Goal: Find specific page/section: Find specific page/section

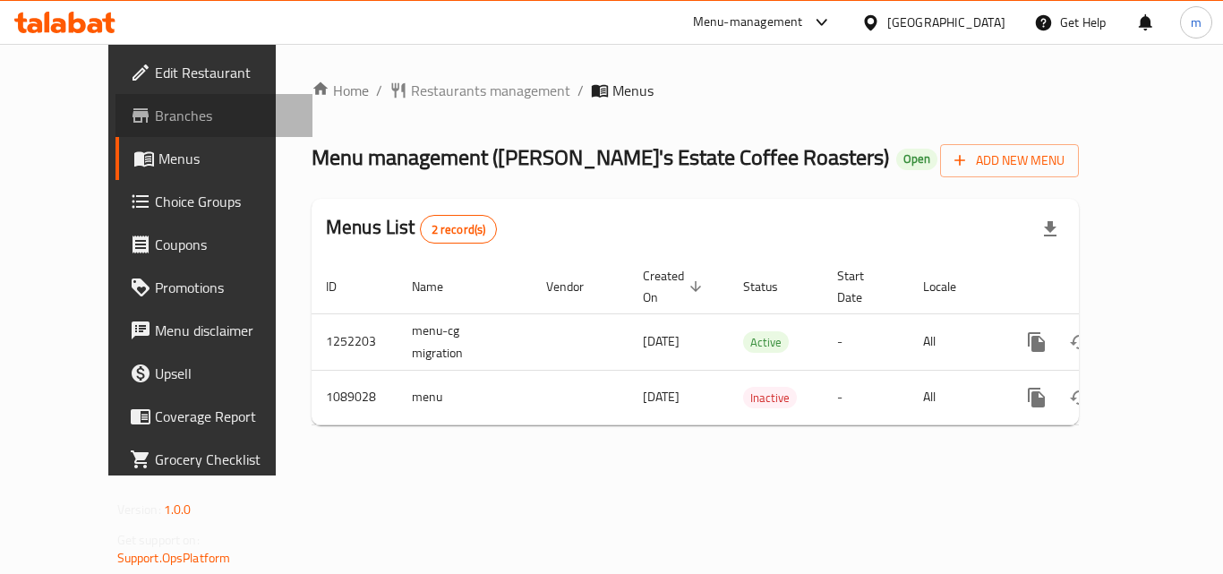
click at [155, 105] on span "Branches" at bounding box center [226, 115] width 143 height 21
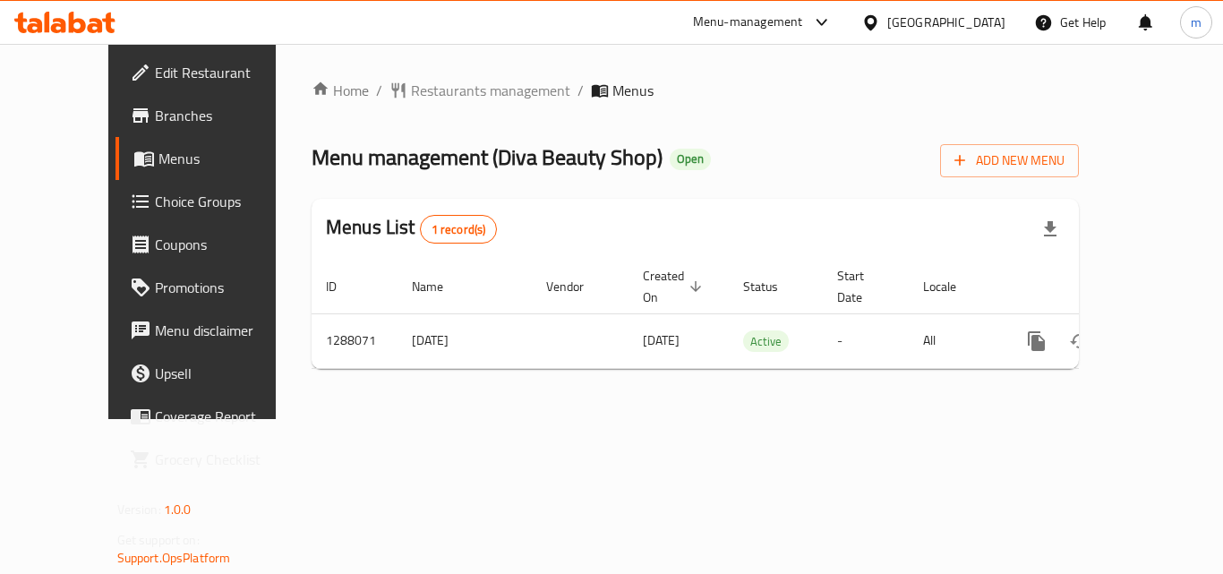
click at [986, 19] on div "[GEOGRAPHIC_DATA]" at bounding box center [946, 23] width 118 height 20
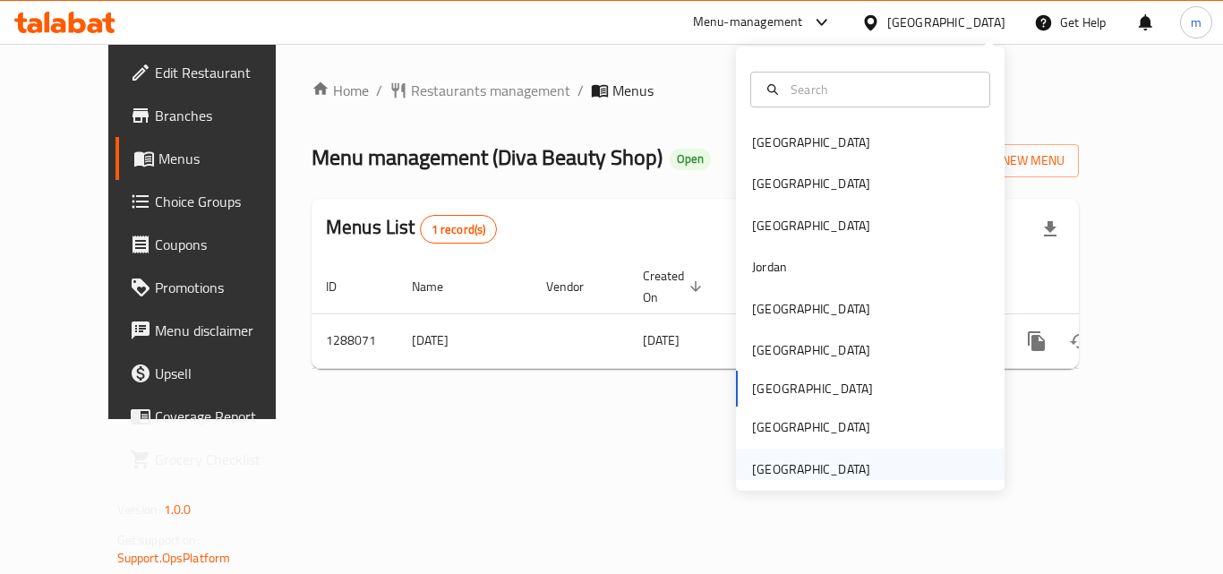
click at [873, 458] on div "United Arab Emirates" at bounding box center [870, 468] width 269 height 41
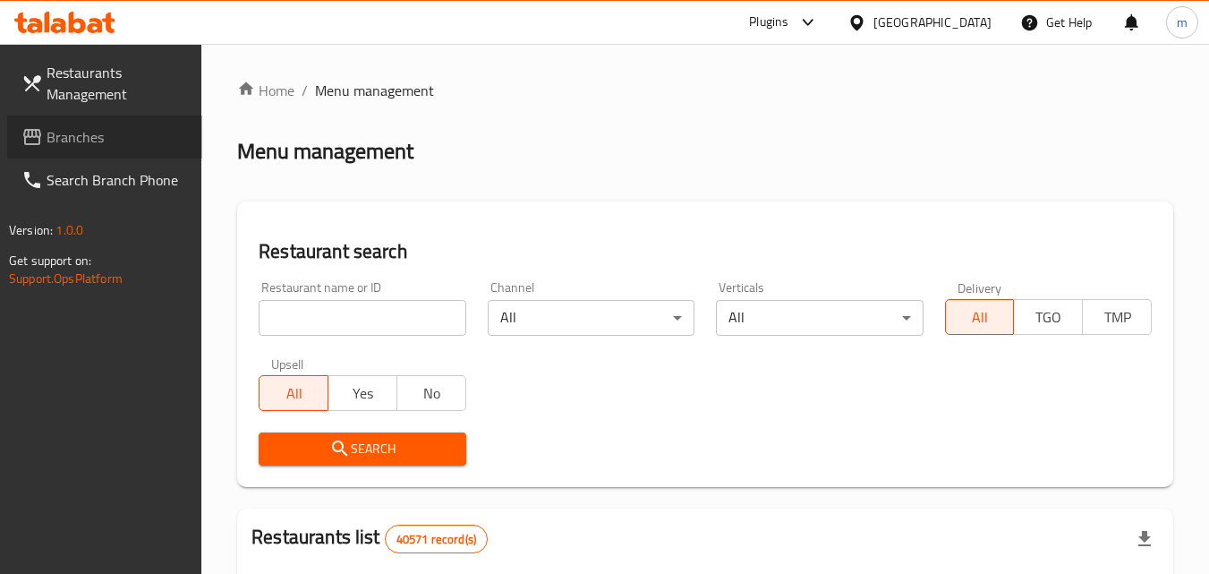
click at [93, 129] on span "Branches" at bounding box center [117, 136] width 141 height 21
